Goal: Find specific page/section: Find specific page/section

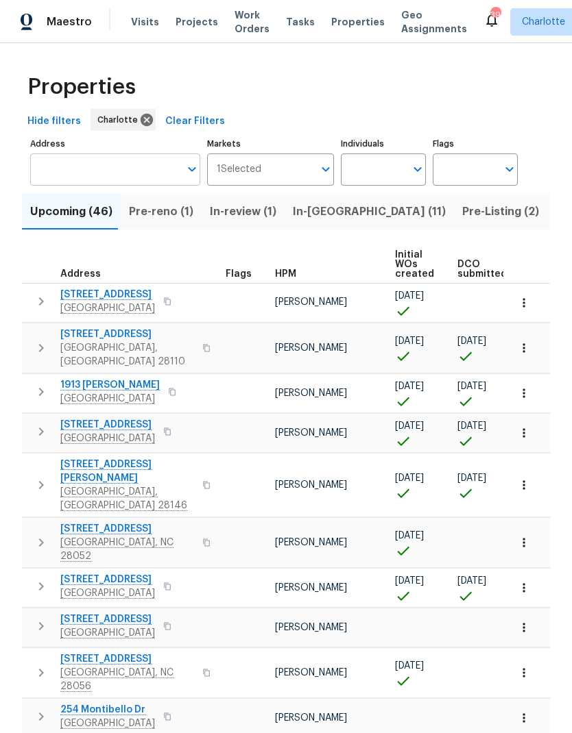
click at [93, 173] on input "Address" at bounding box center [104, 170] width 149 height 32
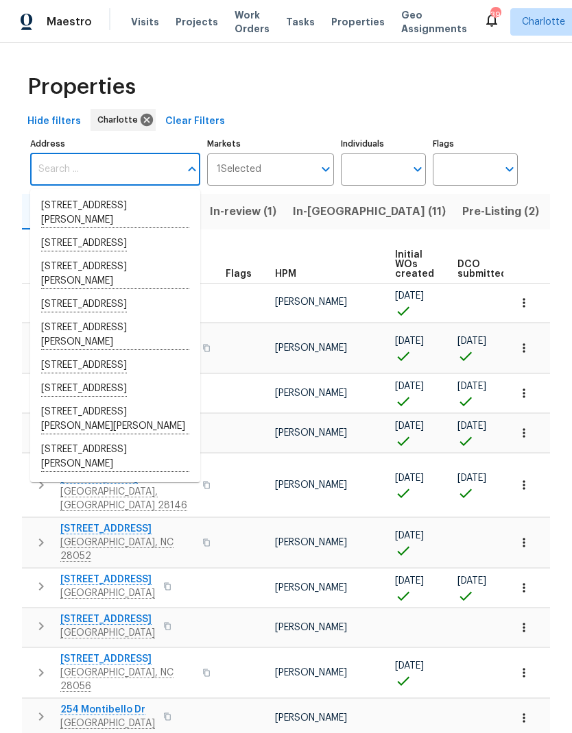
click at [64, 175] on input "Address" at bounding box center [104, 170] width 149 height 32
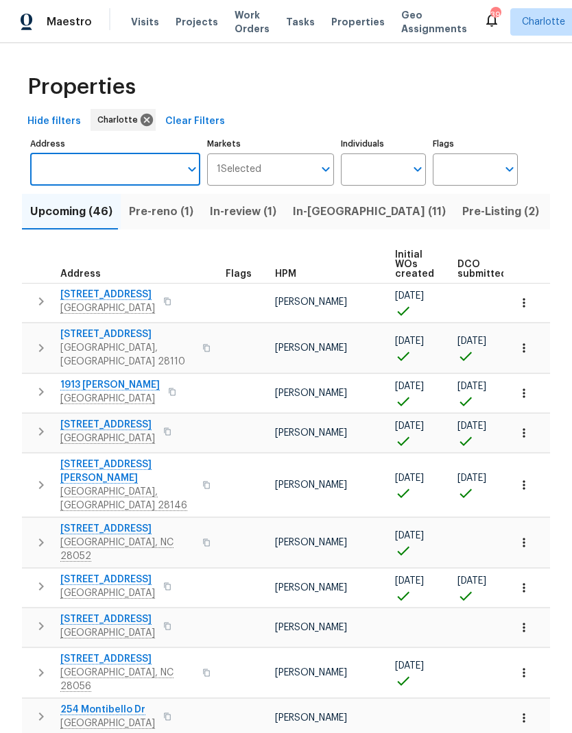
paste input "[STREET_ADDRESS]"
type input "[STREET_ADDRESS]"
click at [153, 206] on li "[STREET_ADDRESS]" at bounding box center [115, 206] width 170 height 23
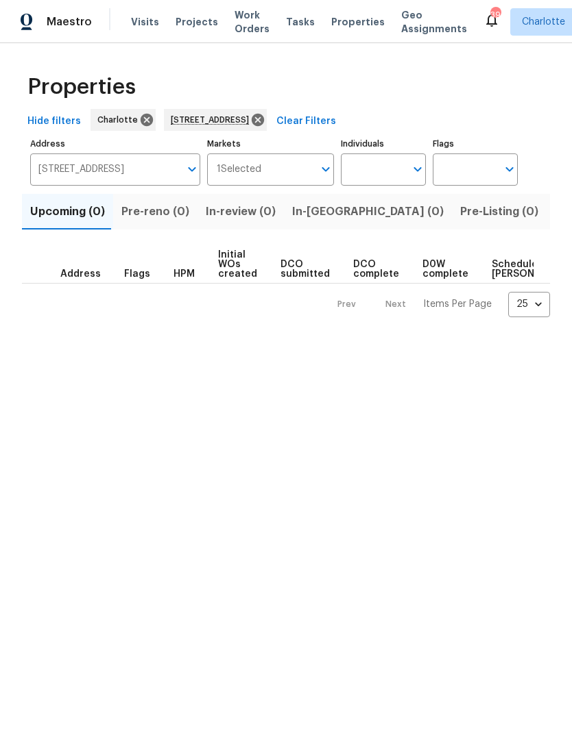
click at [555, 215] on span "Listed (1)" at bounding box center [579, 211] width 49 height 19
